Goal: Go to known website: Access a specific website the user already knows

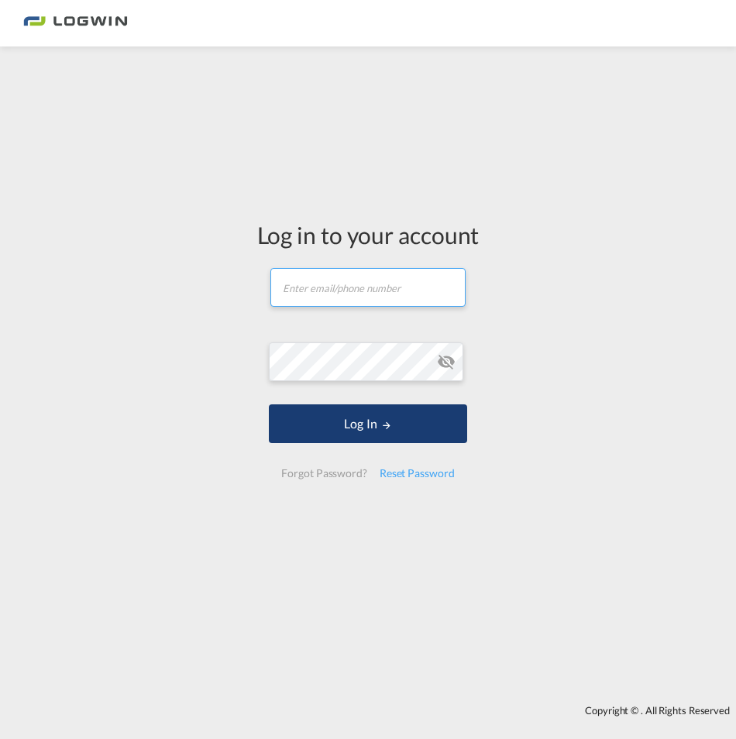
type input "[PERSON_NAME][EMAIL_ADDRESS][PERSON_NAME][DOMAIN_NAME]"
click at [344, 428] on button "Log In" at bounding box center [368, 423] width 198 height 39
